Goal: Find specific page/section: Find specific page/section

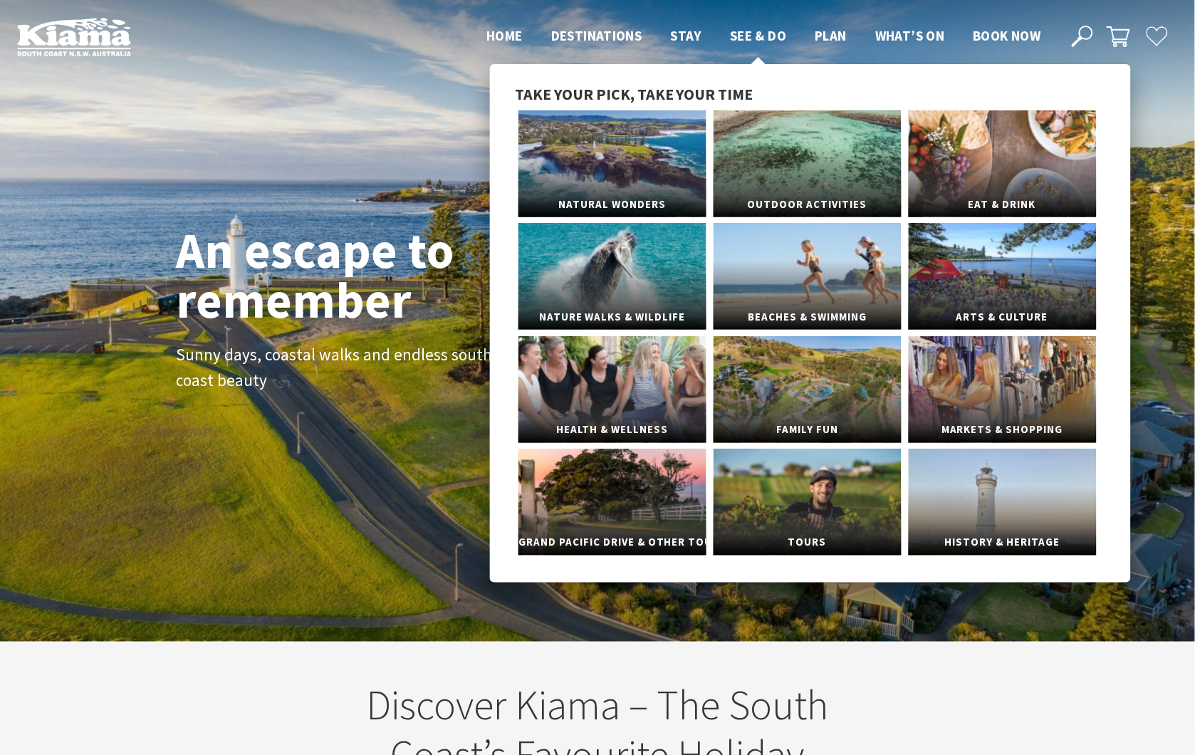
scroll to position [247, 1208]
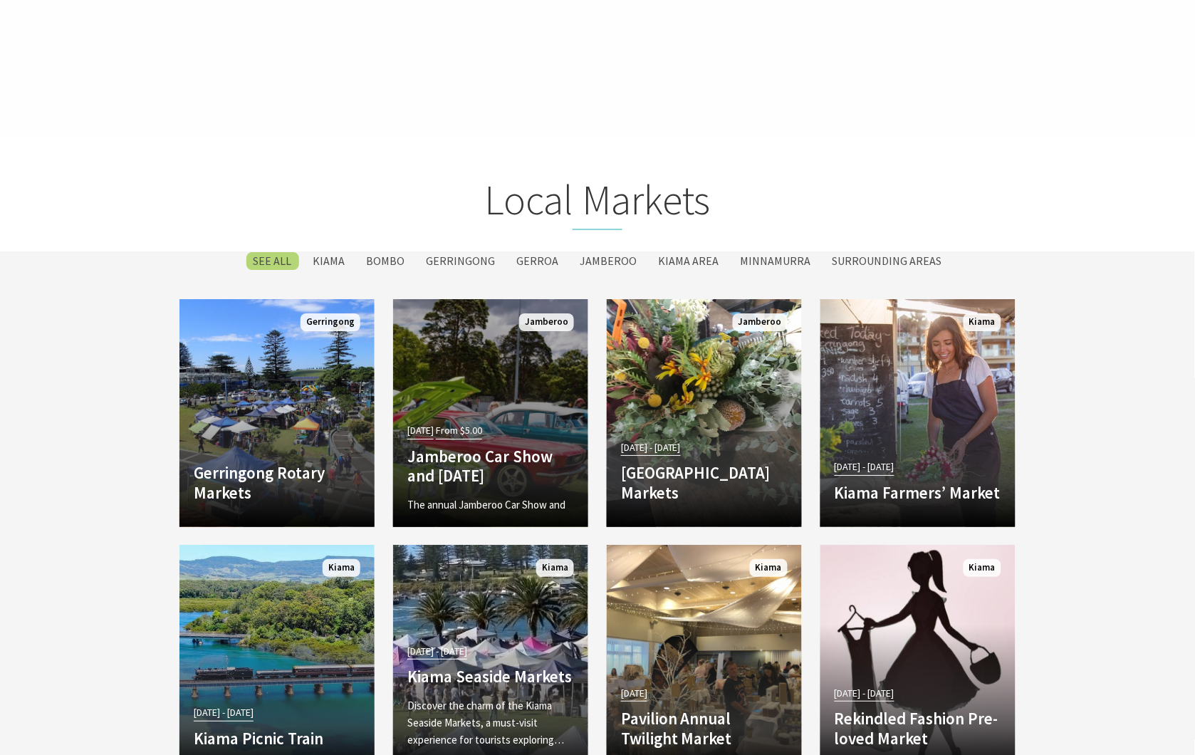
scroll to position [2022, 0]
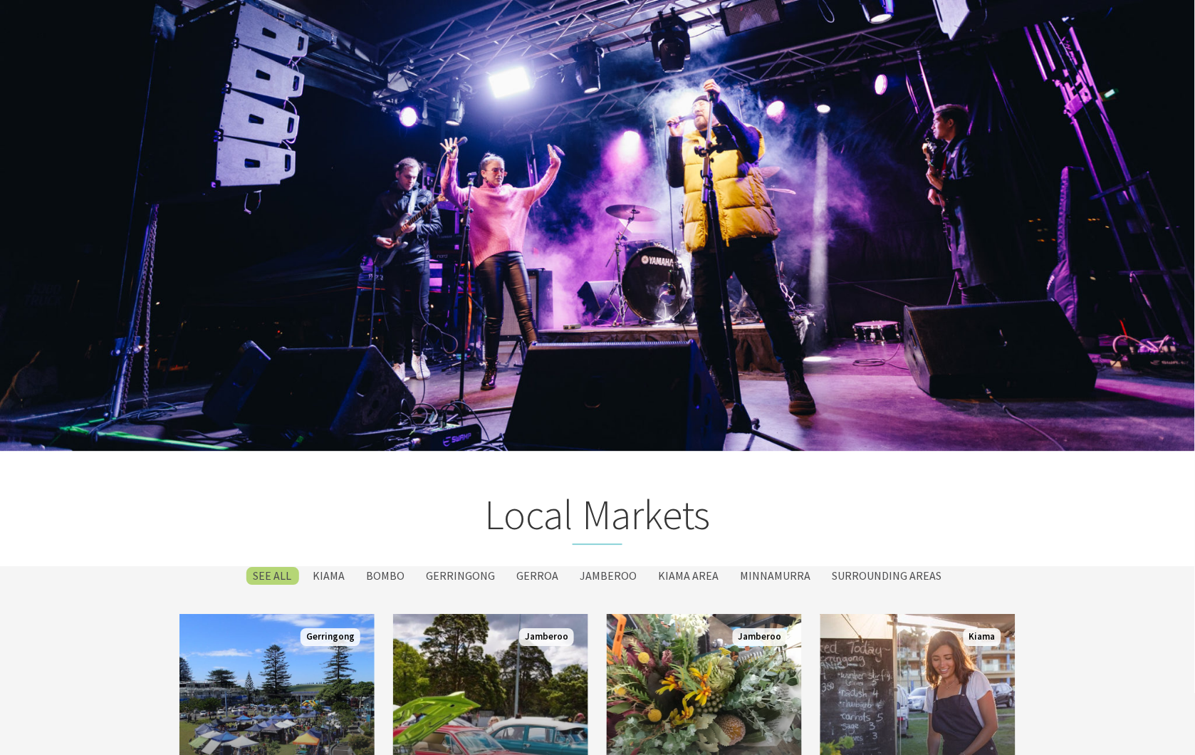
click at [293, 574] on label "SEE All" at bounding box center [272, 576] width 53 height 18
click at [0, 0] on input "SEE All" at bounding box center [0, 0] width 0 height 0
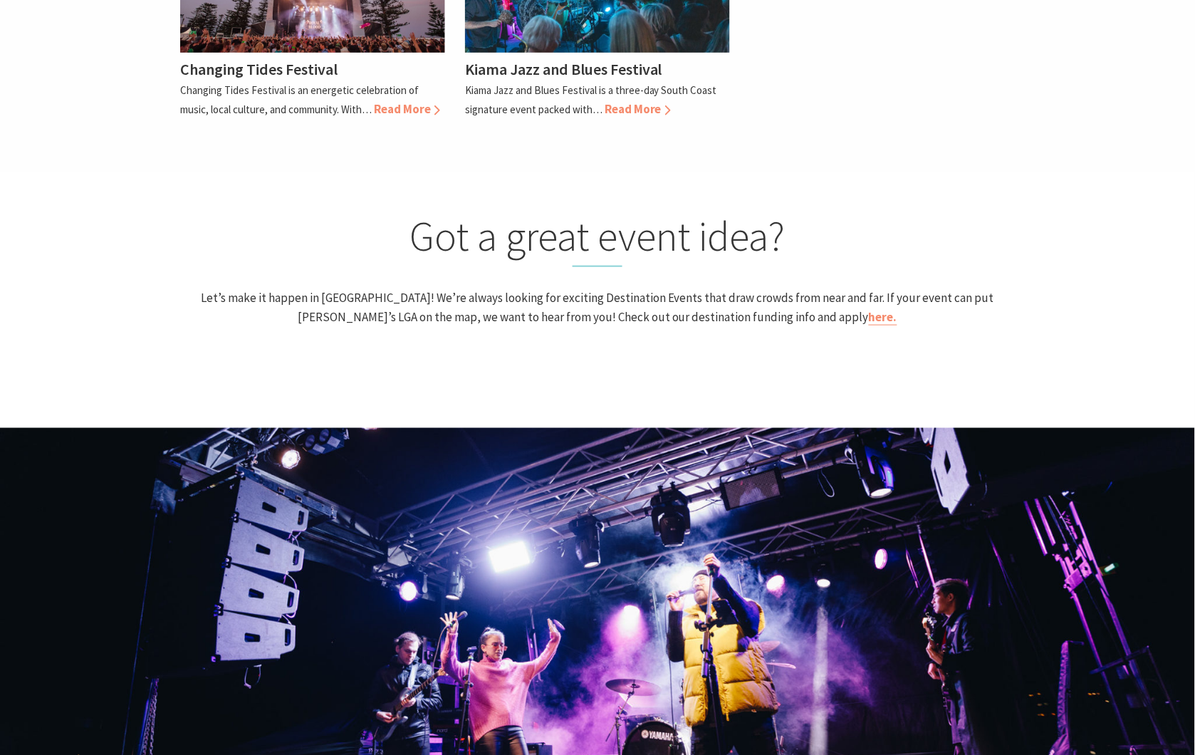
scroll to position [1072, 0]
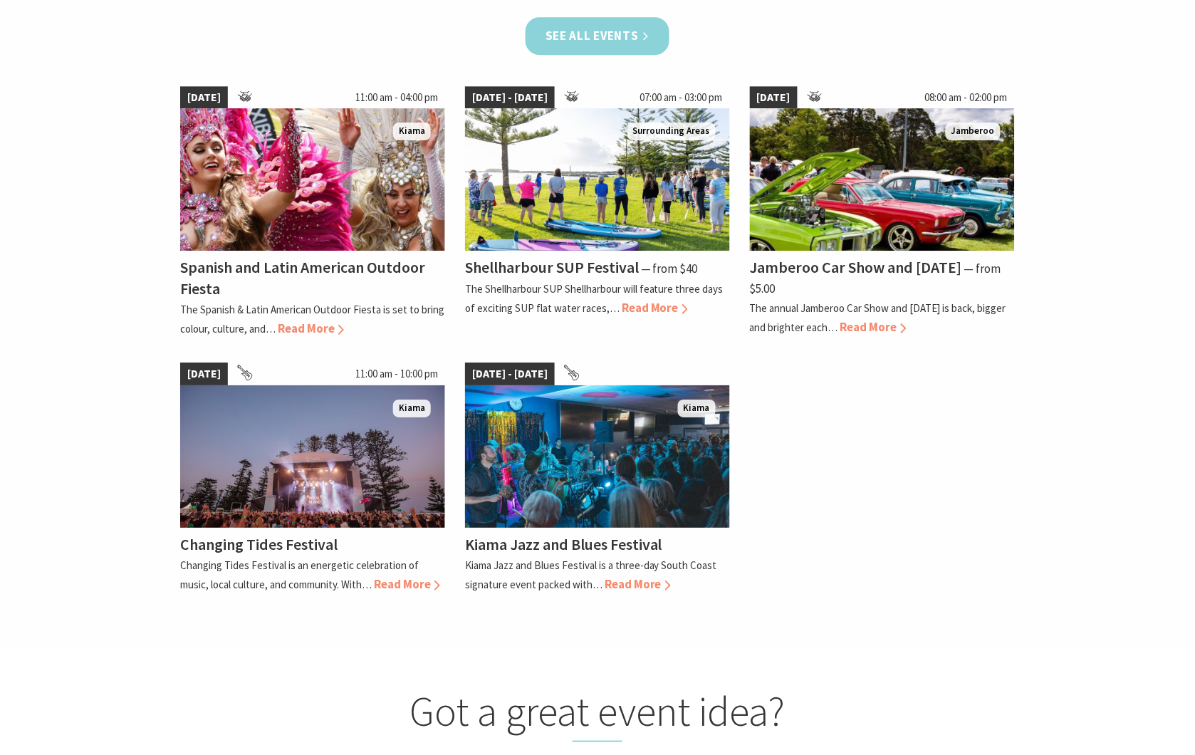
click at [577, 40] on link "See all Events" at bounding box center [597, 36] width 144 height 38
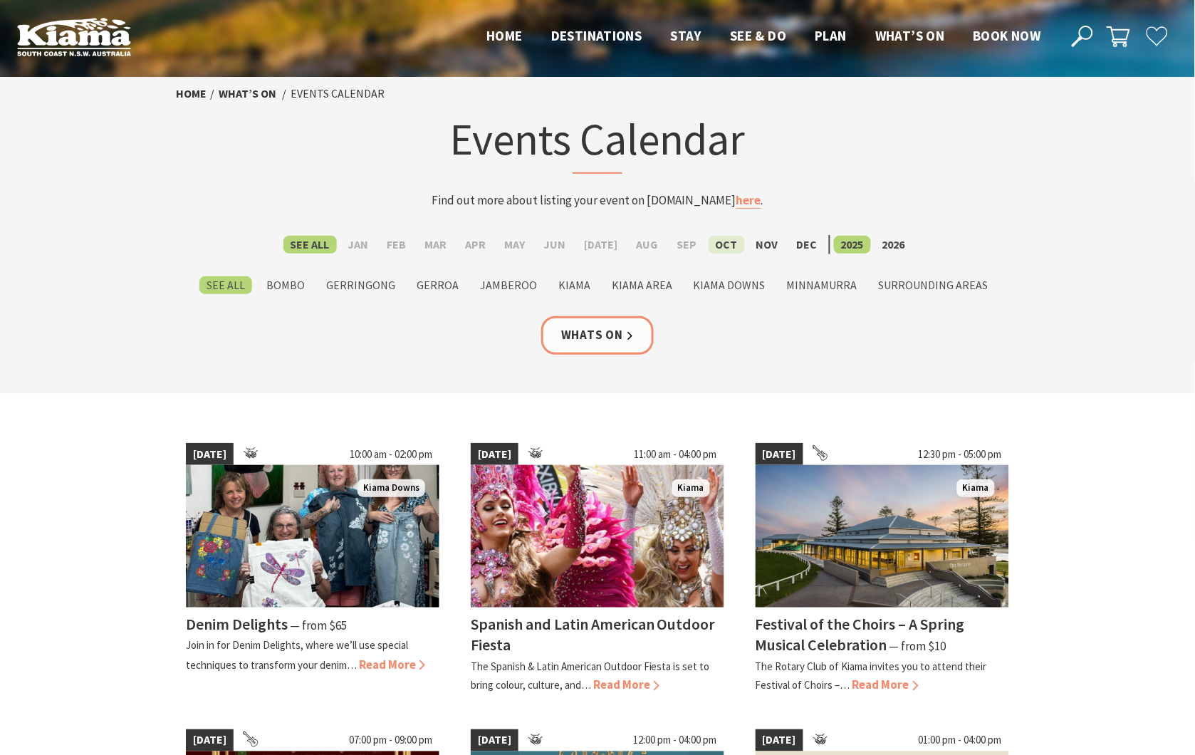
click at [726, 242] on label "Oct" at bounding box center [726, 245] width 36 height 18
click at [0, 0] on input "Oct" at bounding box center [0, 0] width 0 height 0
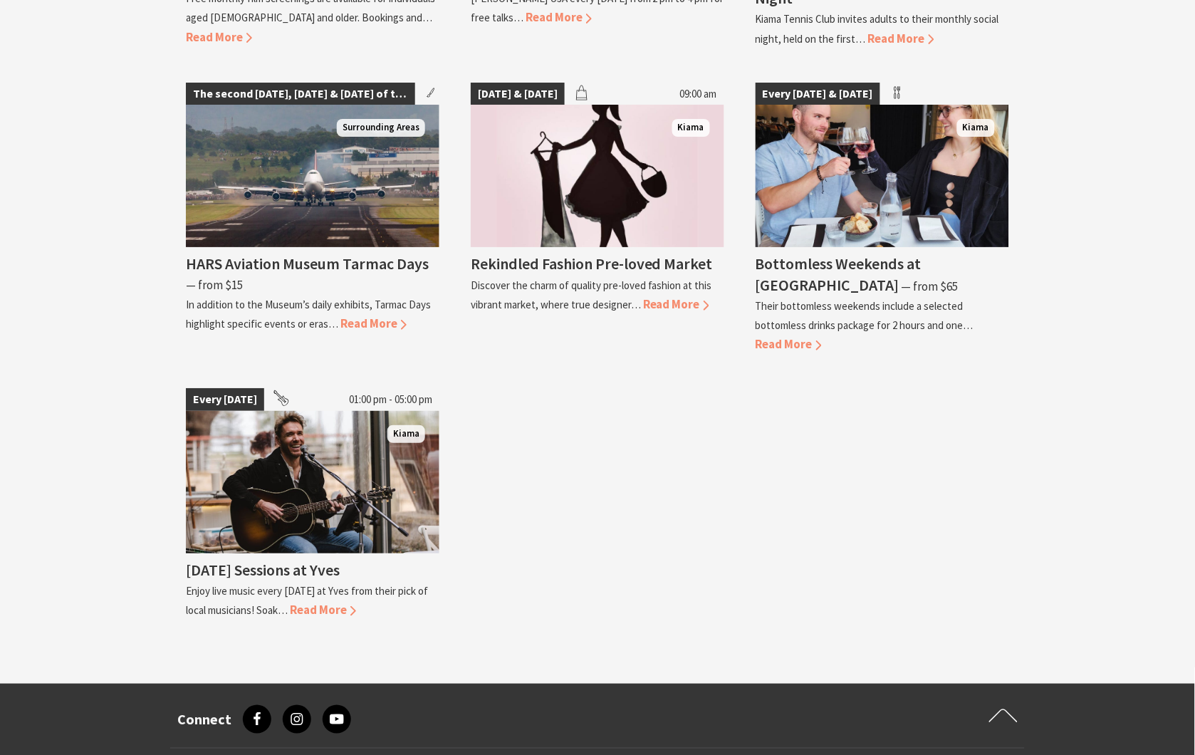
scroll to position [2927, 0]
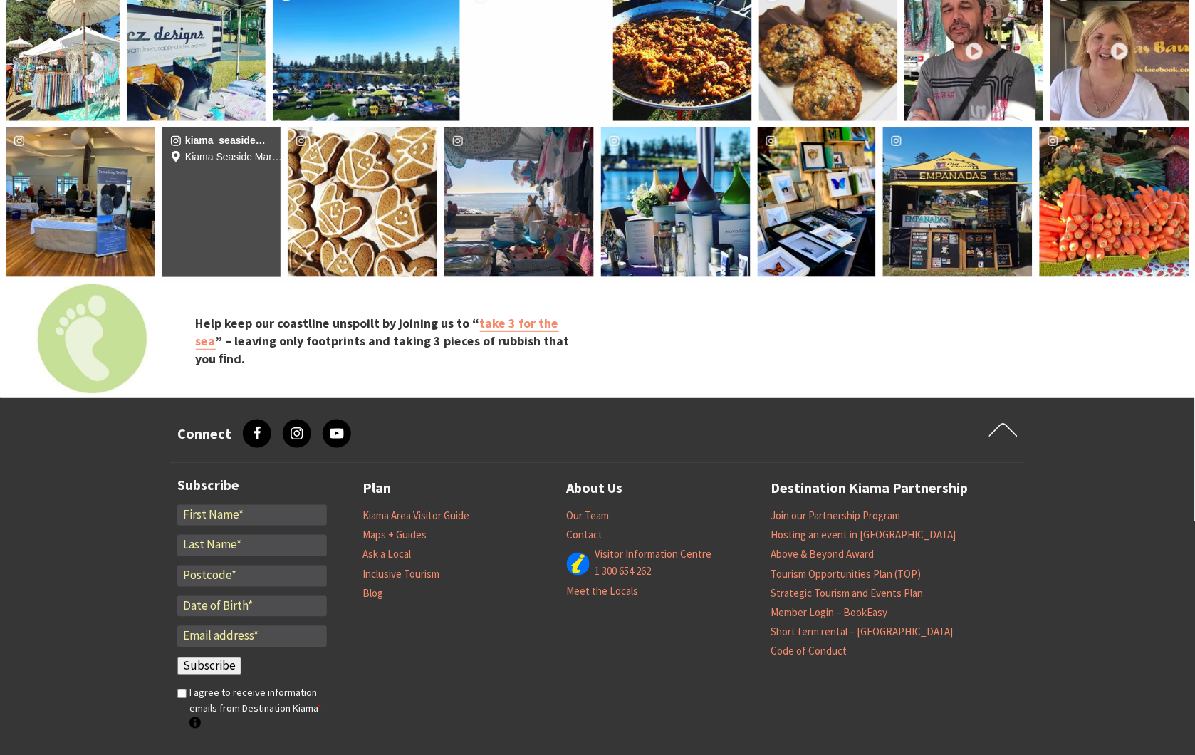
scroll to position [2927, 0]
